Goal: Information Seeking & Learning: Learn about a topic

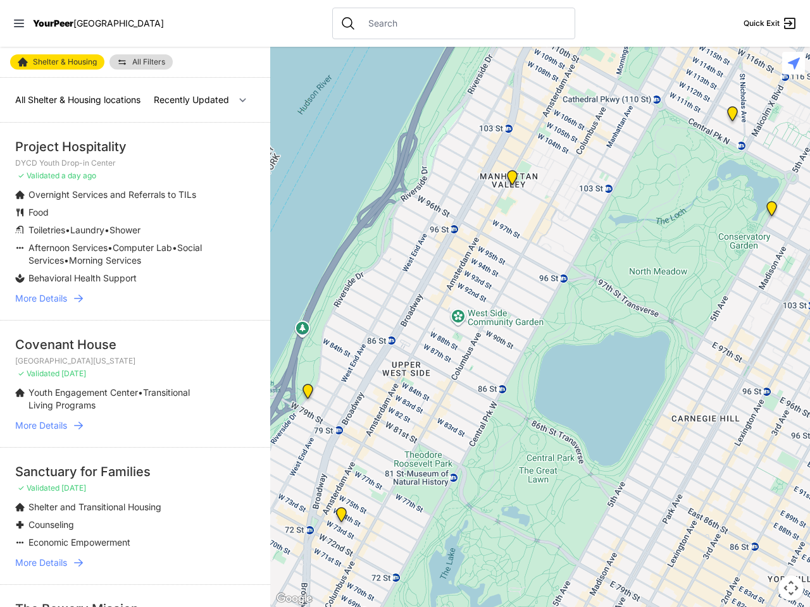
click at [19, 23] on icon at bounding box center [19, 24] width 10 height 8
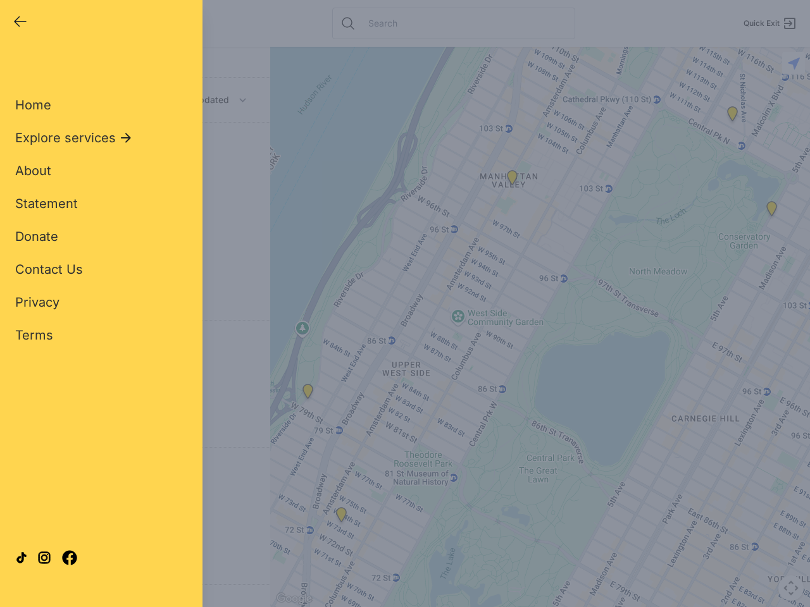
click at [540, 327] on div "Close panel YourPeer [GEOGRAPHIC_DATA] Quick Exit Single Adult Families Soup Ki…" at bounding box center [405, 303] width 810 height 607
click at [307, 394] on div "Close panel YourPeer [GEOGRAPHIC_DATA] Quick Exit Single Adult Families Soup Ki…" at bounding box center [405, 303] width 810 height 607
click at [341, 518] on div "Close panel YourPeer [GEOGRAPHIC_DATA] Quick Exit Single Adult Families Soup Ki…" at bounding box center [405, 303] width 810 height 607
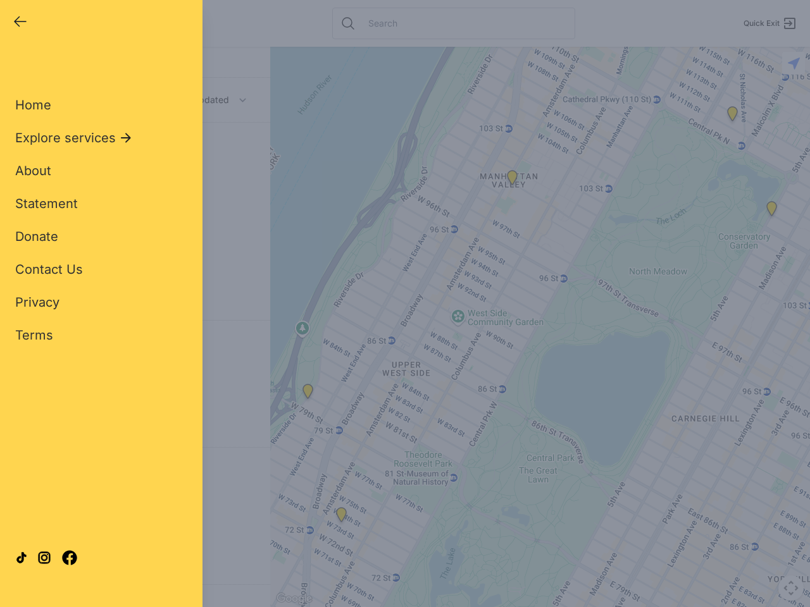
click at [512, 180] on div "Close panel YourPeer [GEOGRAPHIC_DATA] Quick Exit Single Adult Families Soup Ki…" at bounding box center [405, 303] width 810 height 607
click at [771, 211] on div "Close panel YourPeer [GEOGRAPHIC_DATA] Quick Exit Single Adult Families Soup Ki…" at bounding box center [405, 303] width 810 height 607
click at [732, 116] on div "Close panel YourPeer [GEOGRAPHIC_DATA] Quick Exit Single Adult Families Soup Ki…" at bounding box center [405, 303] width 810 height 607
click at [791, 588] on div "Close panel YourPeer [GEOGRAPHIC_DATA] Quick Exit Single Adult Families Soup Ki…" at bounding box center [405, 303] width 810 height 607
